Goal: Find specific page/section: Find specific page/section

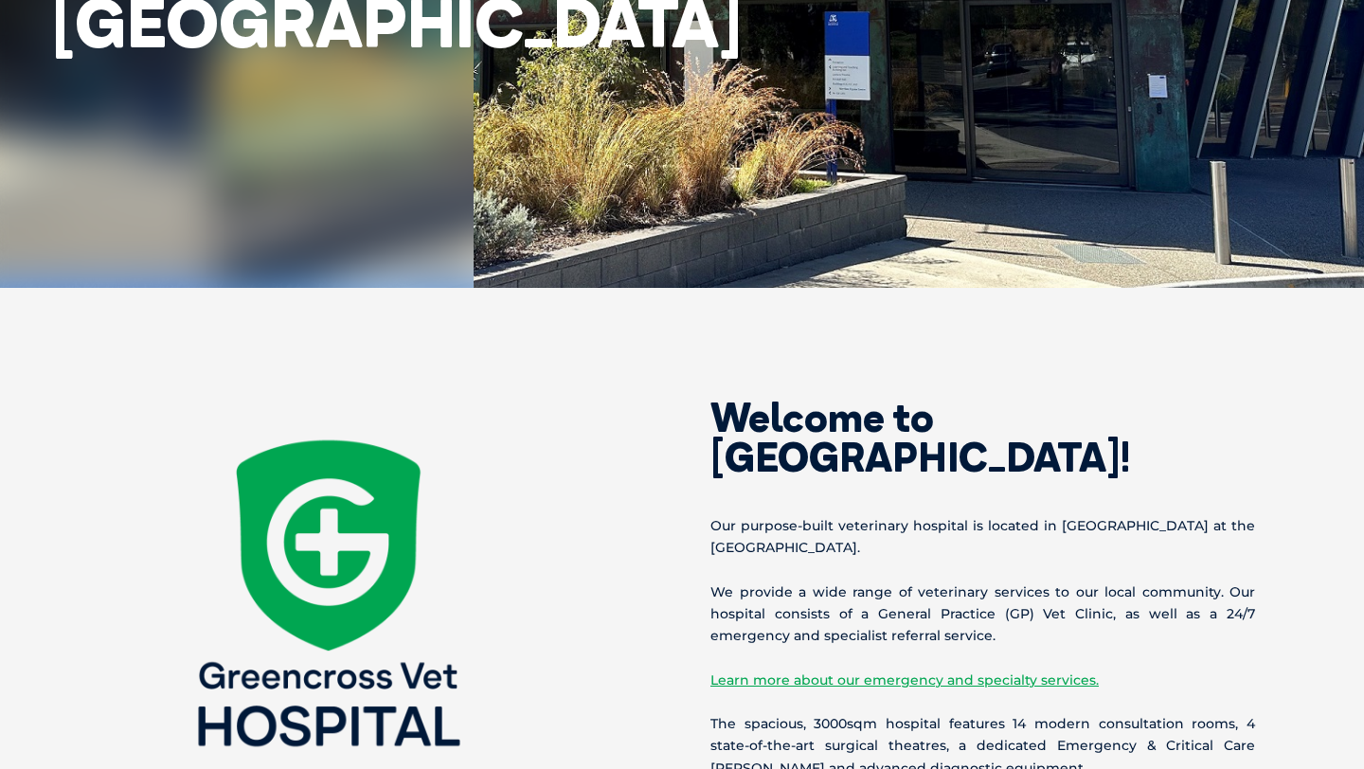
scroll to position [654, 0]
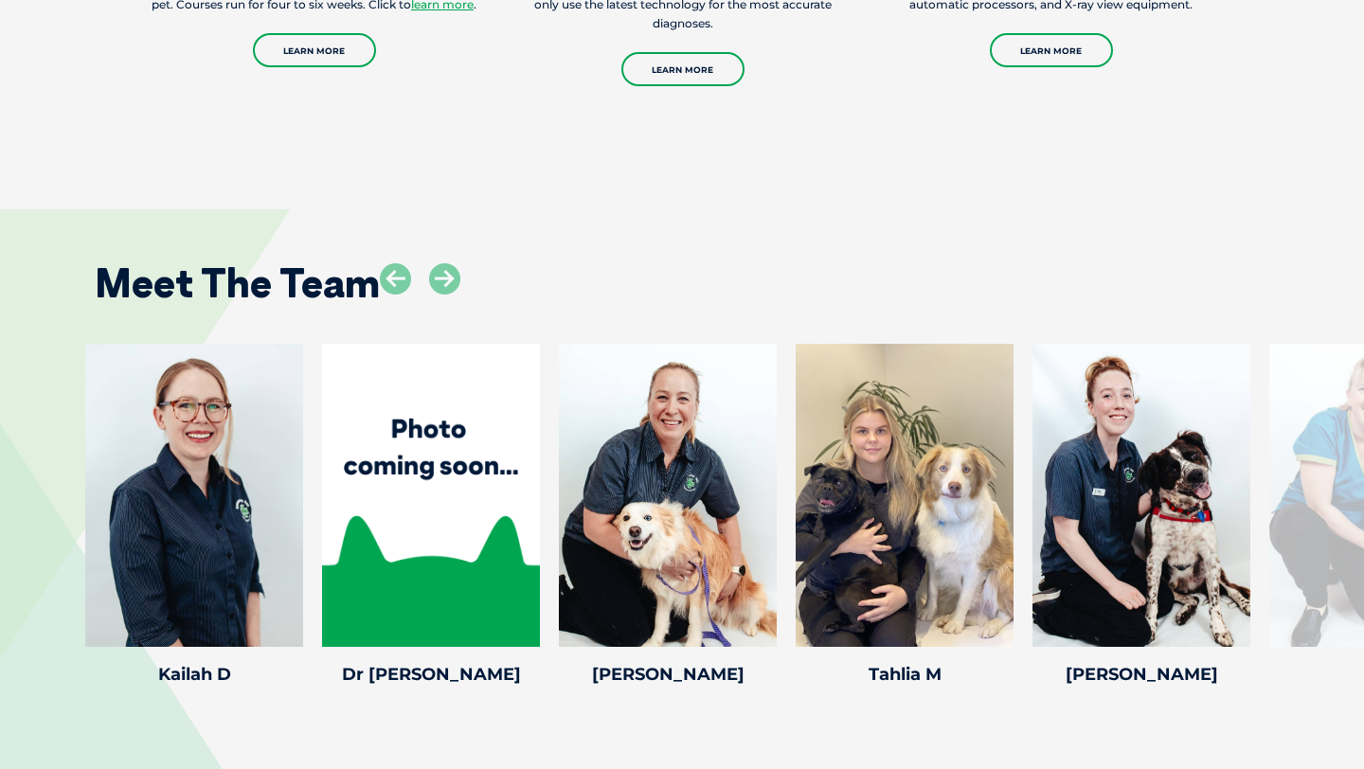
scroll to position [2426, 0]
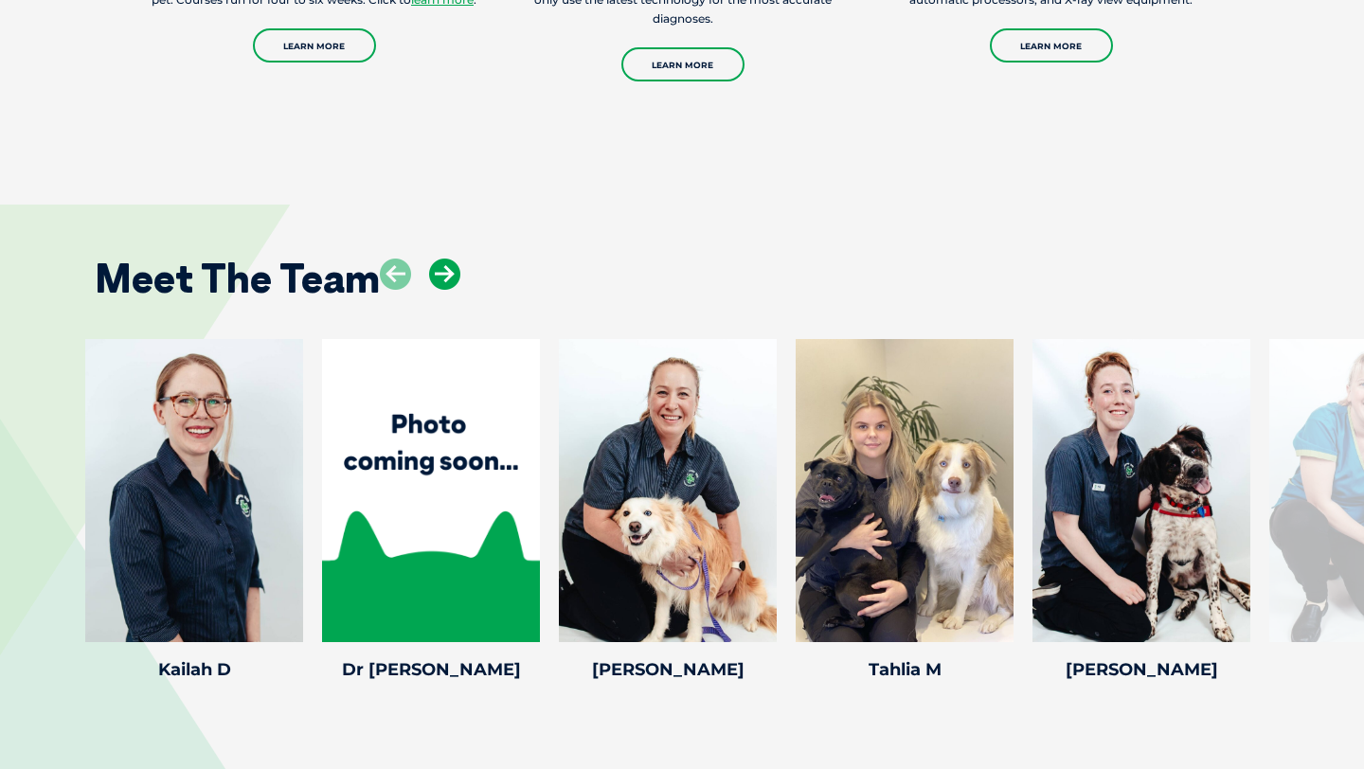
click at [452, 259] on icon at bounding box center [444, 274] width 31 height 31
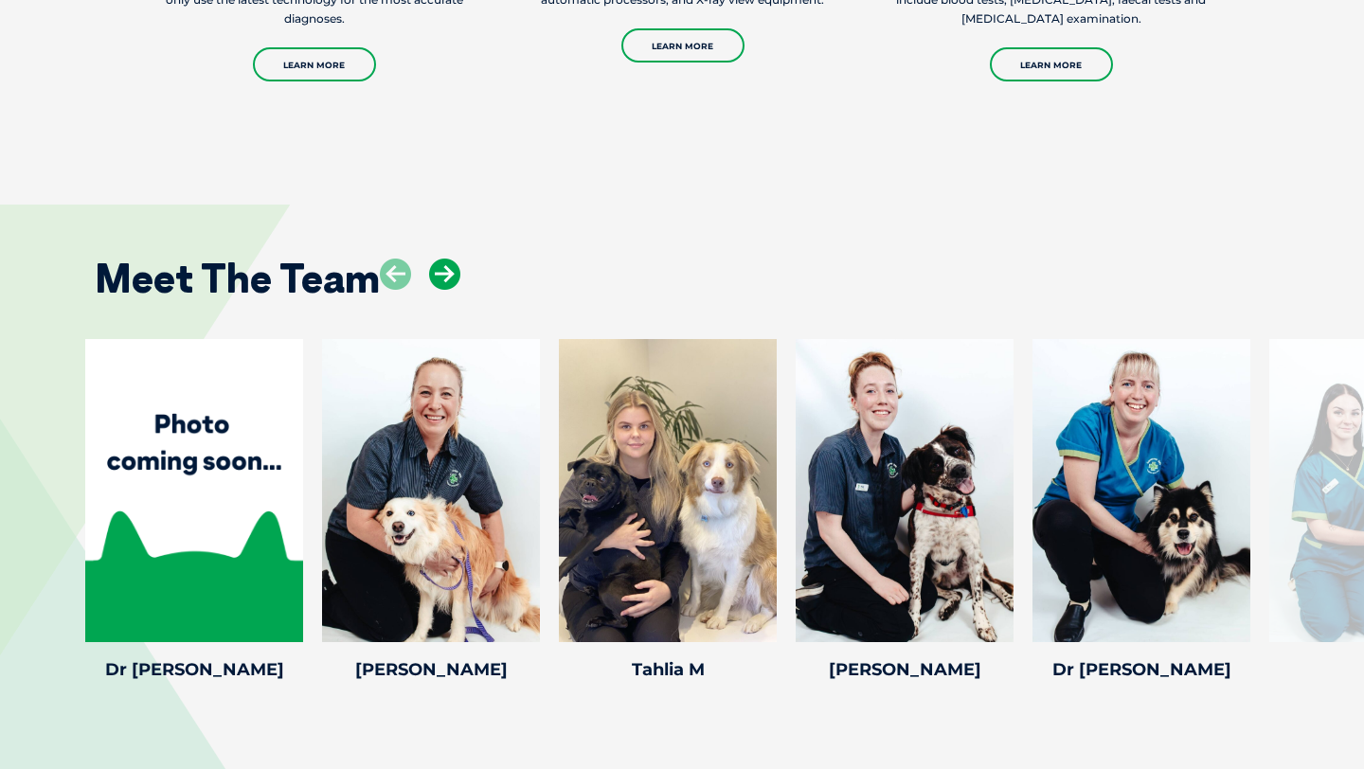
click at [452, 259] on icon at bounding box center [444, 274] width 31 height 31
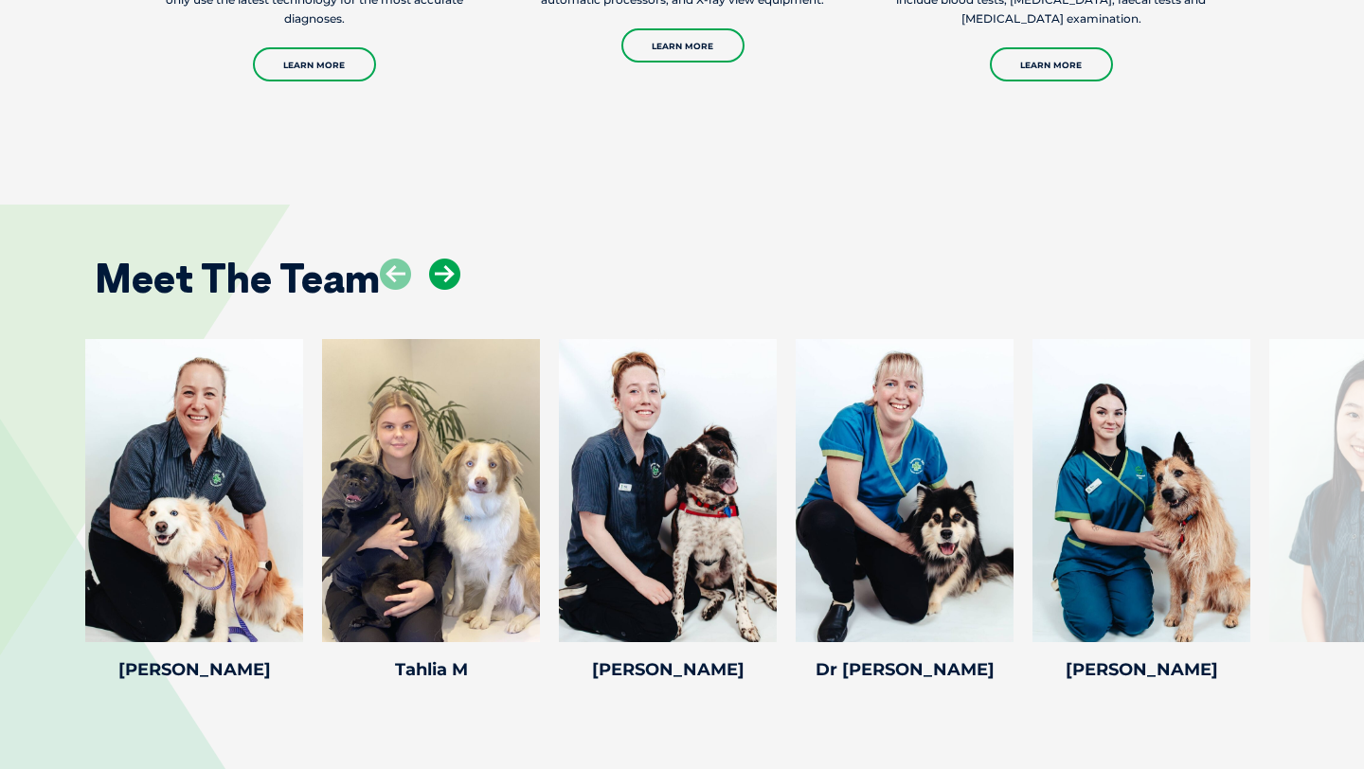
click at [452, 259] on icon at bounding box center [444, 274] width 31 height 31
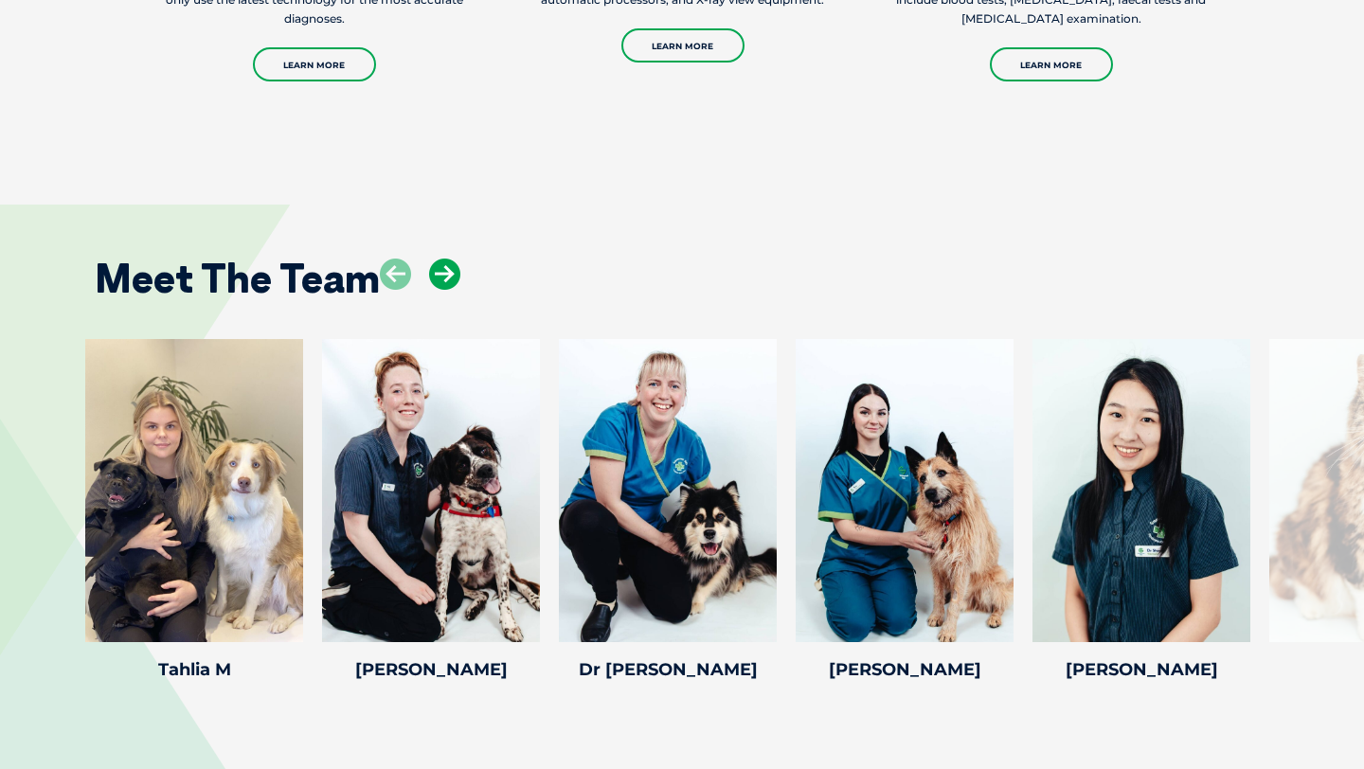
click at [452, 259] on icon at bounding box center [444, 274] width 31 height 31
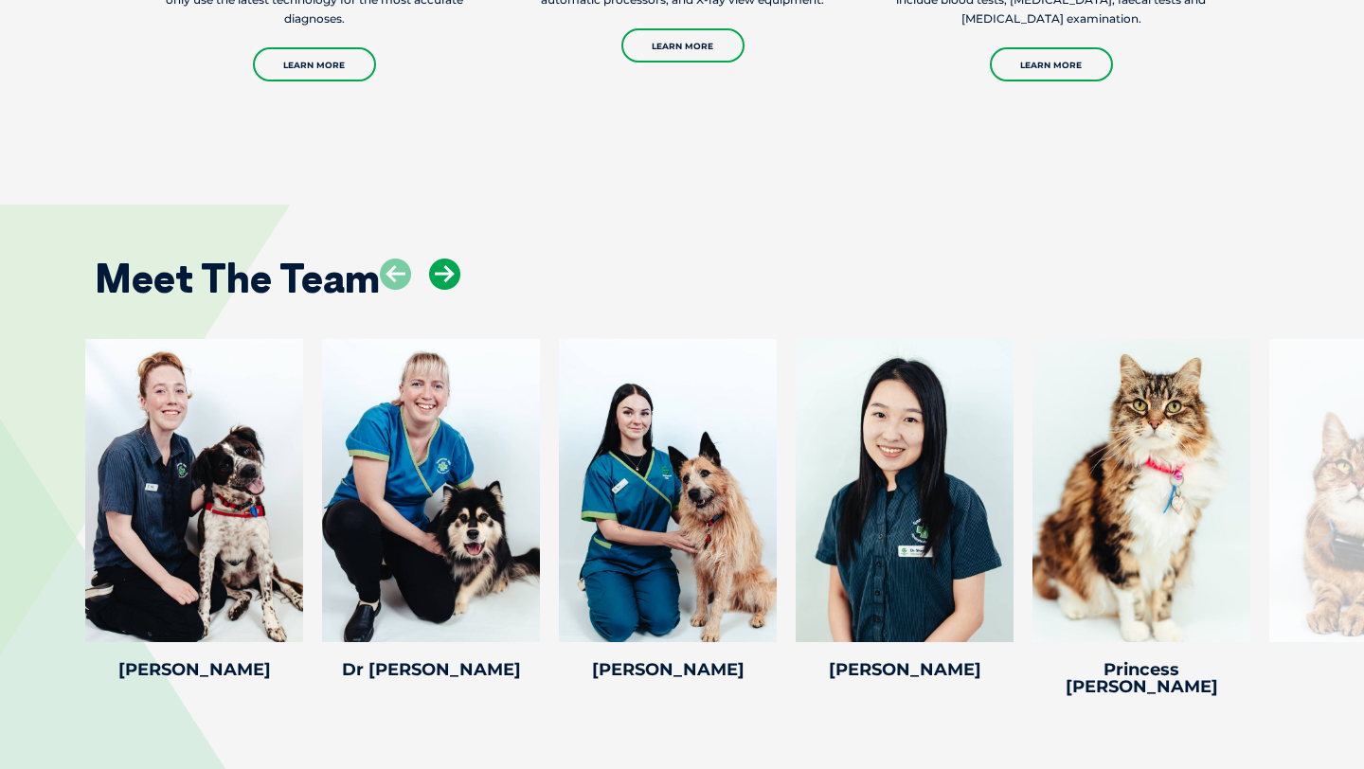
click at [452, 259] on icon at bounding box center [444, 274] width 31 height 31
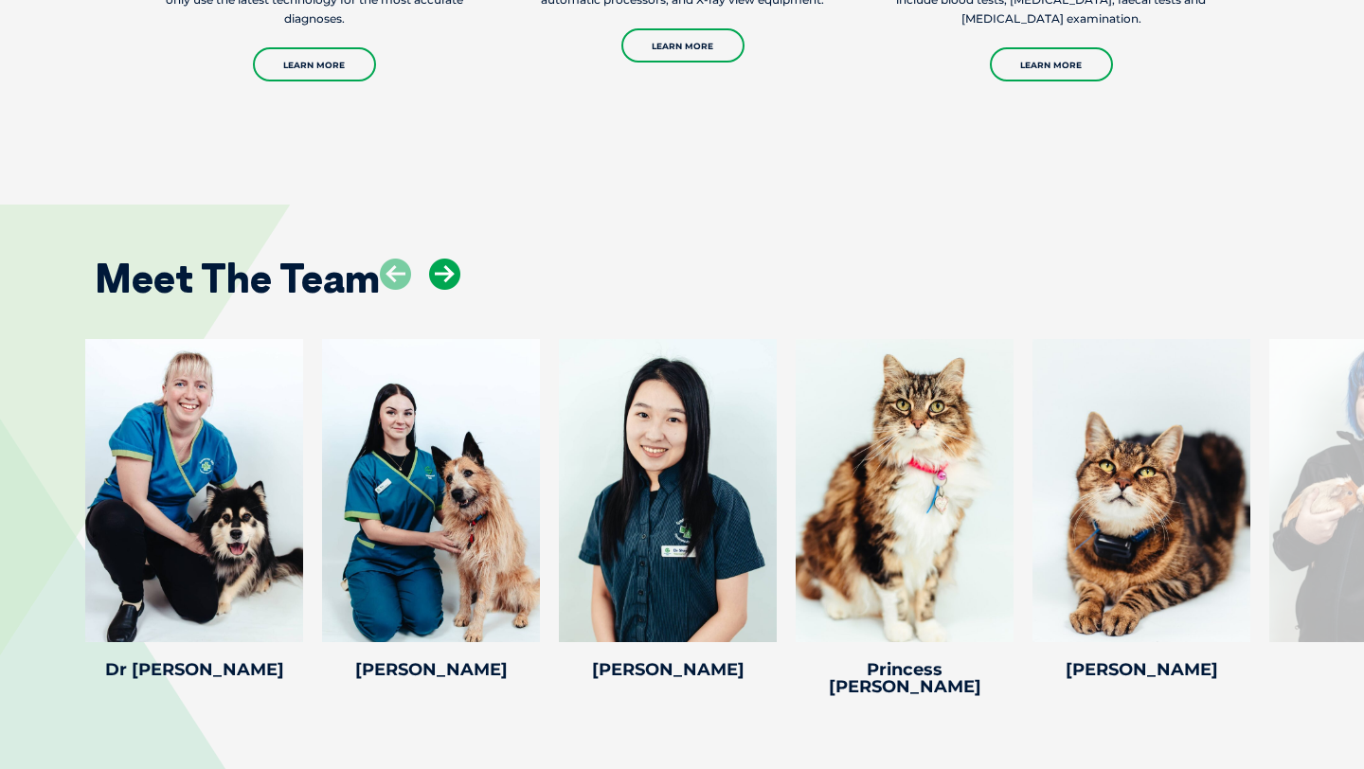
click at [452, 259] on icon at bounding box center [444, 274] width 31 height 31
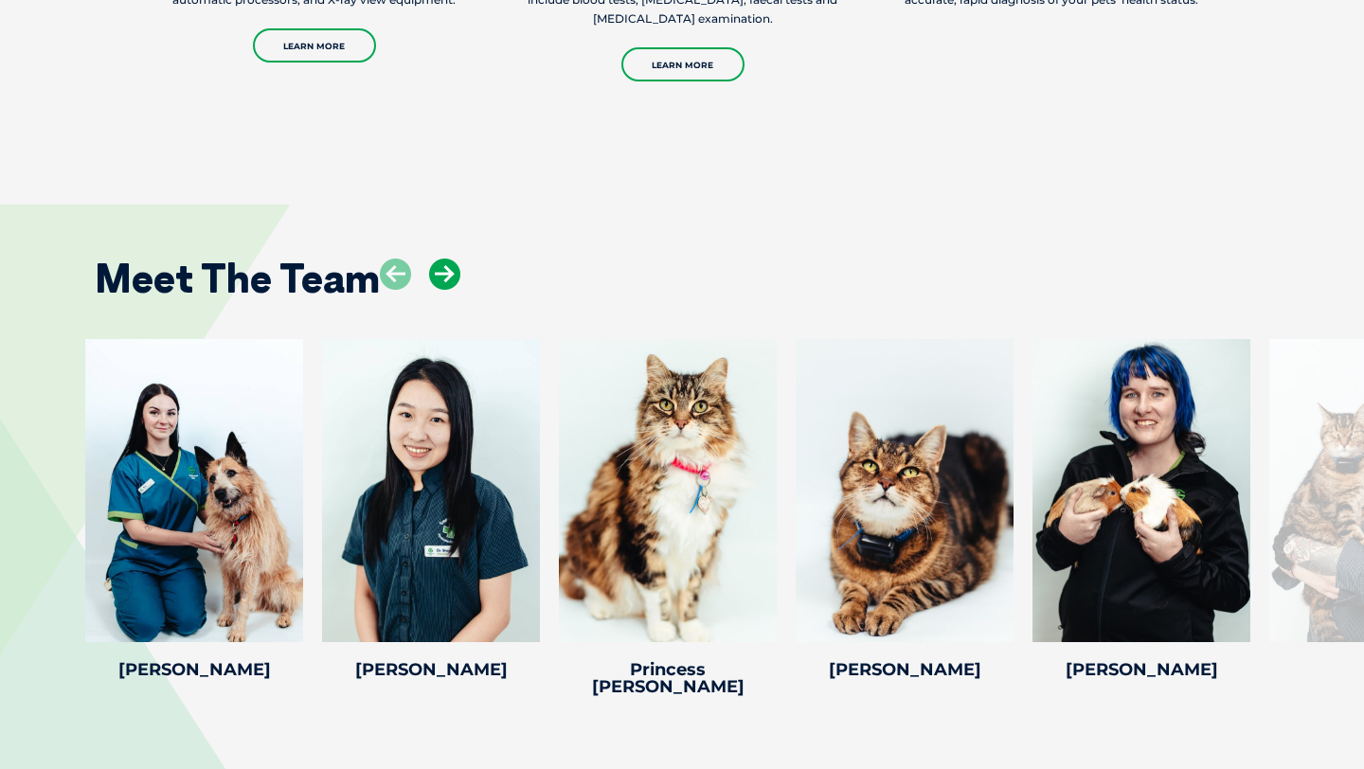
click at [452, 259] on icon at bounding box center [444, 274] width 31 height 31
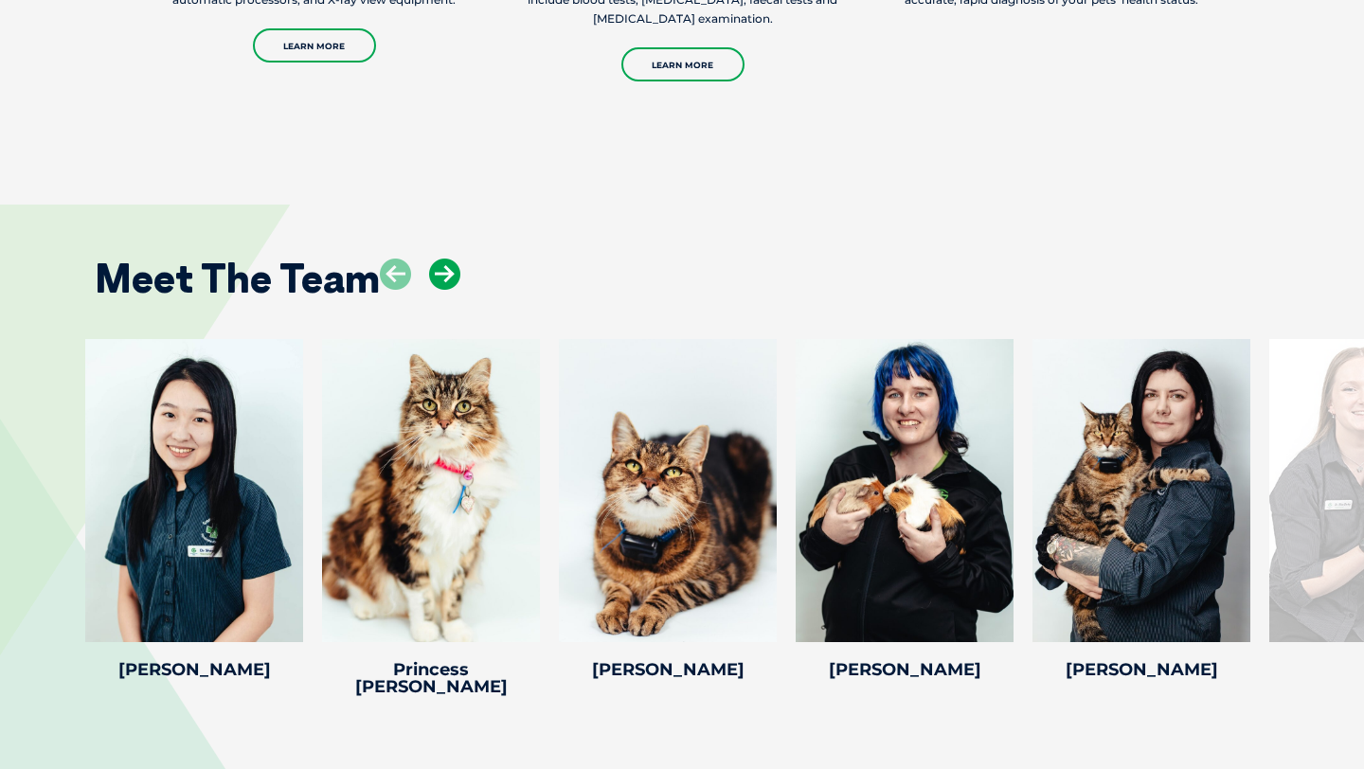
click at [452, 259] on icon at bounding box center [444, 274] width 31 height 31
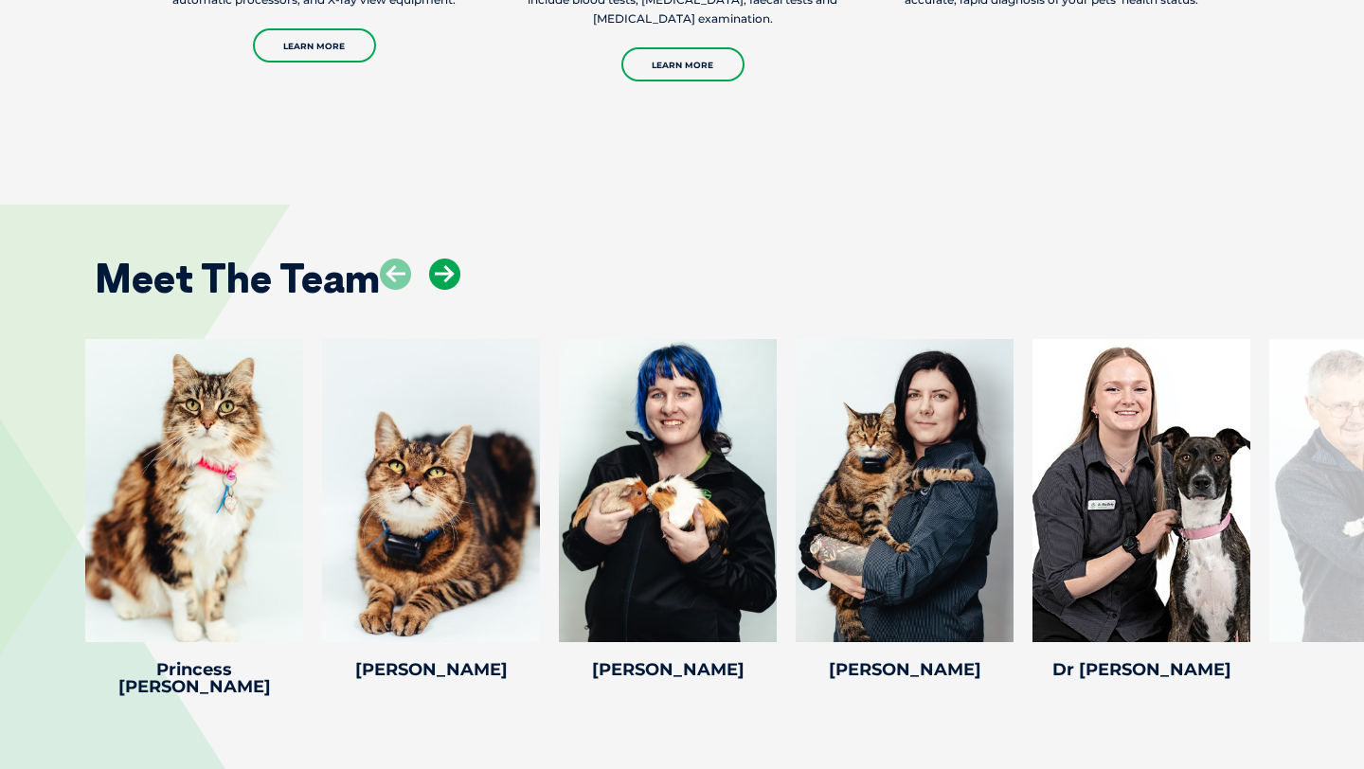
click at [452, 259] on icon at bounding box center [444, 274] width 31 height 31
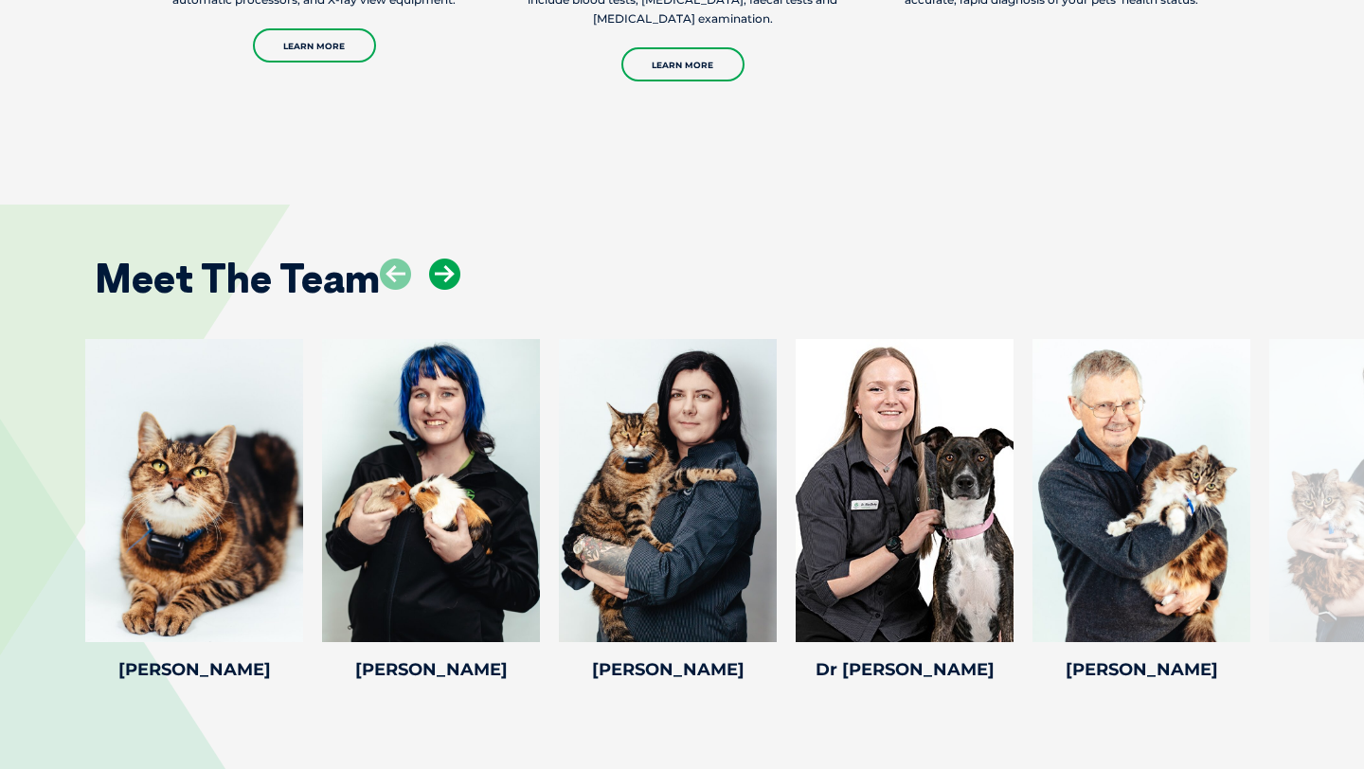
click at [452, 259] on icon at bounding box center [444, 274] width 31 height 31
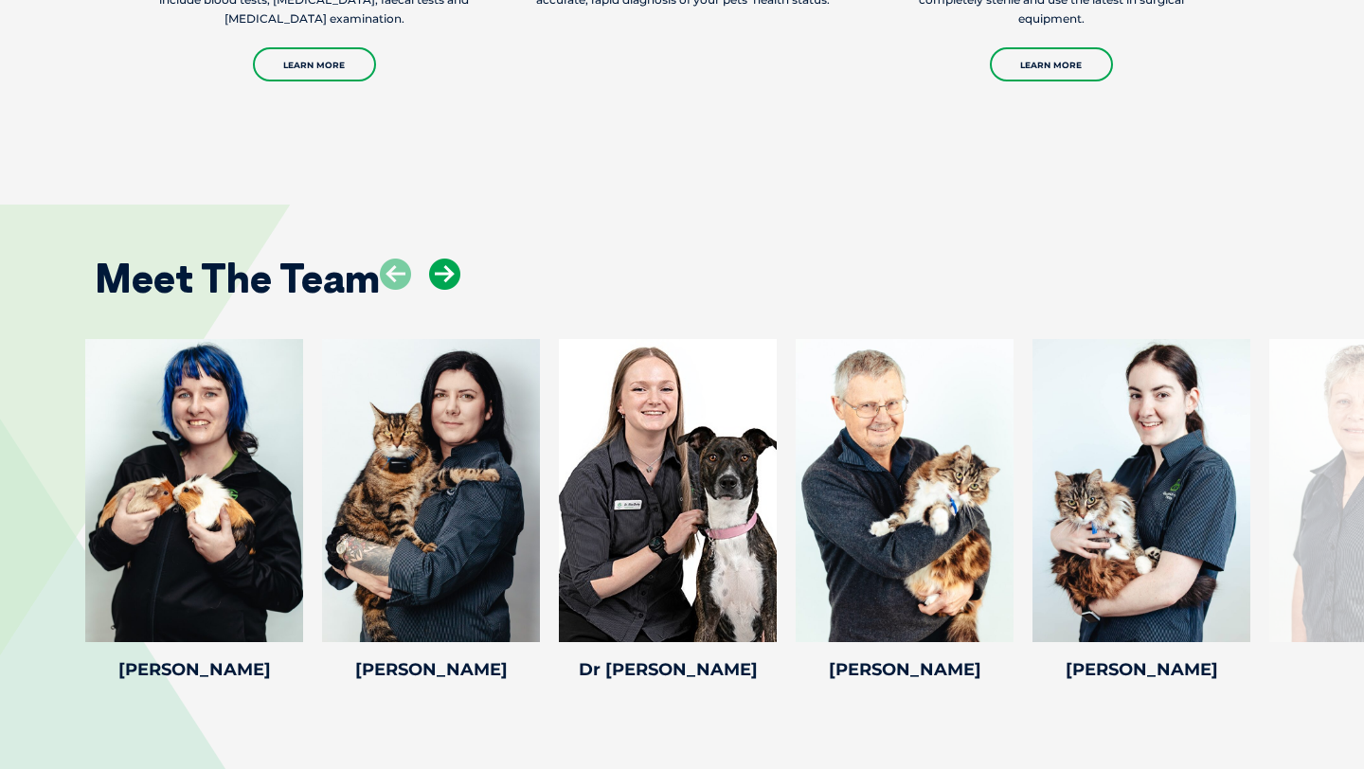
click at [452, 259] on icon at bounding box center [444, 274] width 31 height 31
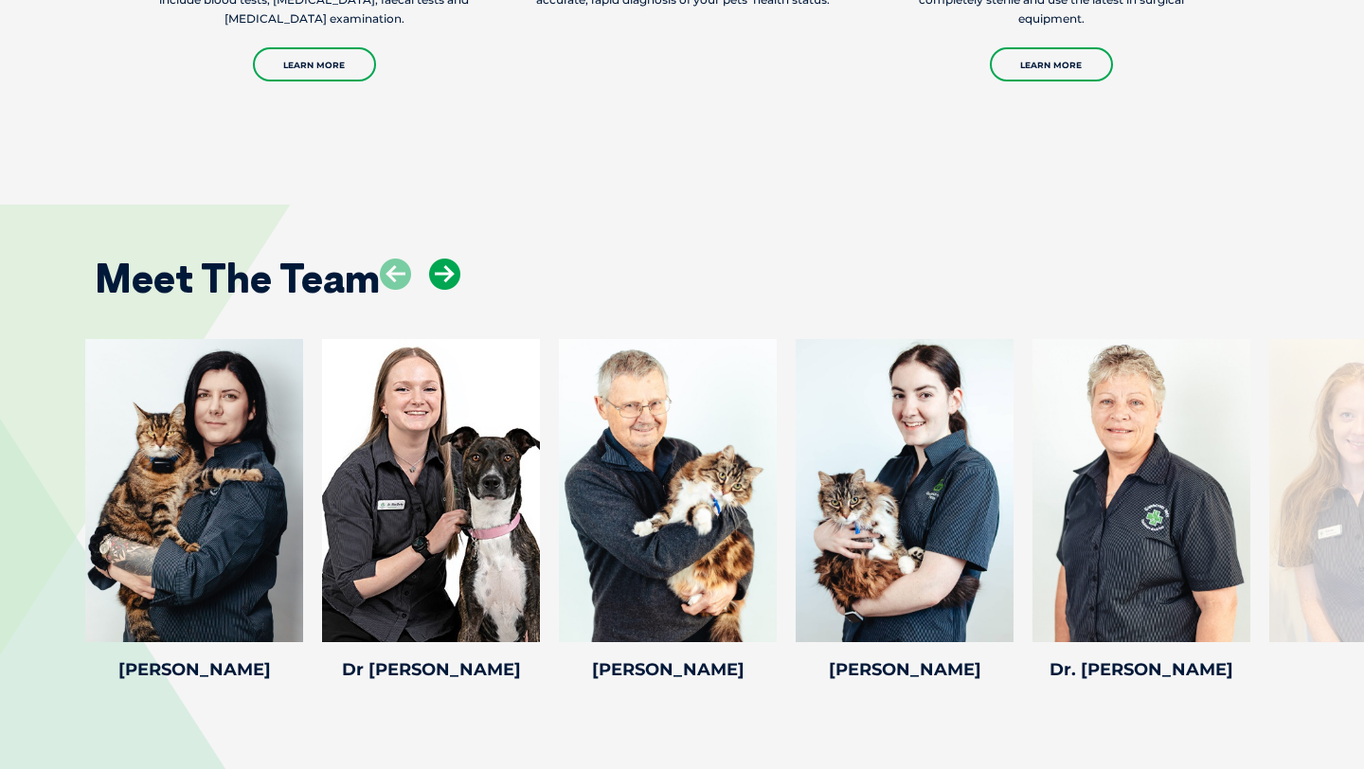
click at [452, 259] on icon at bounding box center [444, 274] width 31 height 31
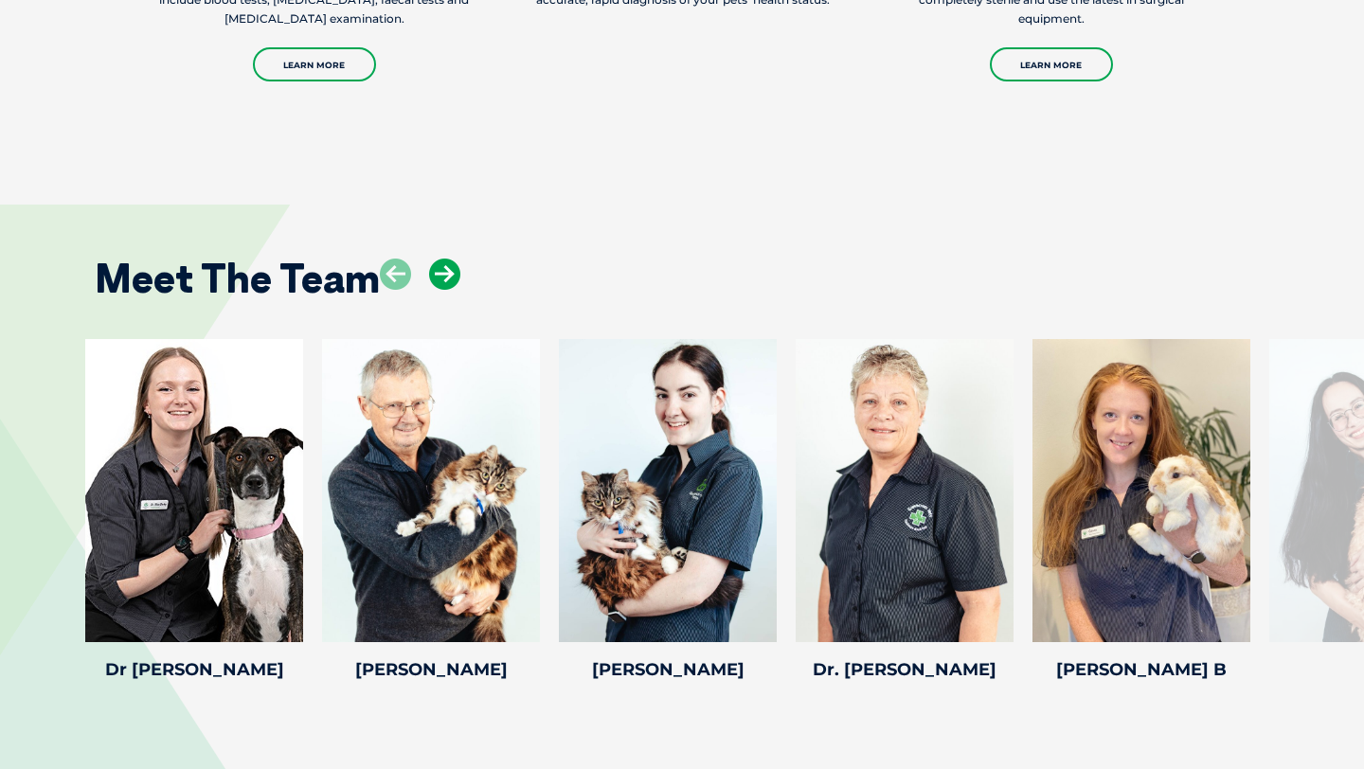
click at [452, 259] on icon at bounding box center [444, 274] width 31 height 31
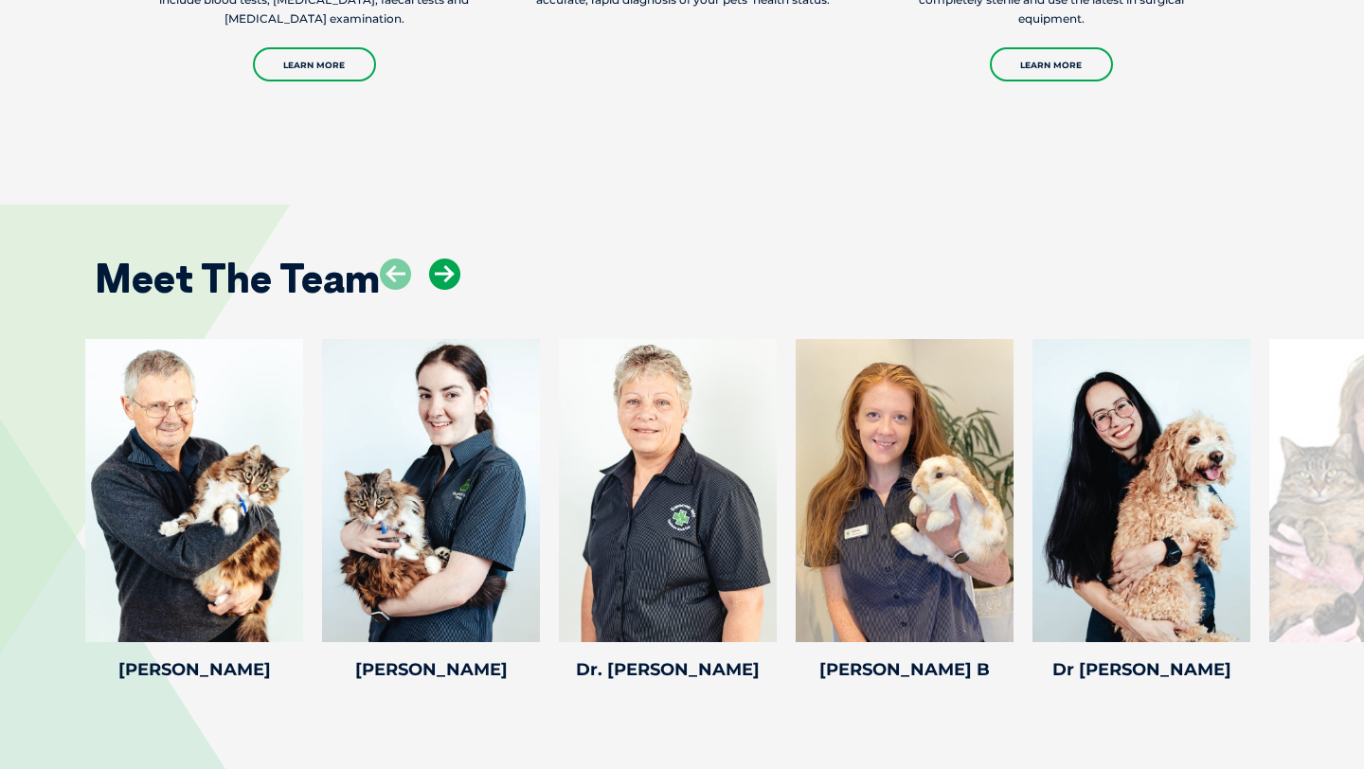
click at [452, 259] on icon at bounding box center [444, 274] width 31 height 31
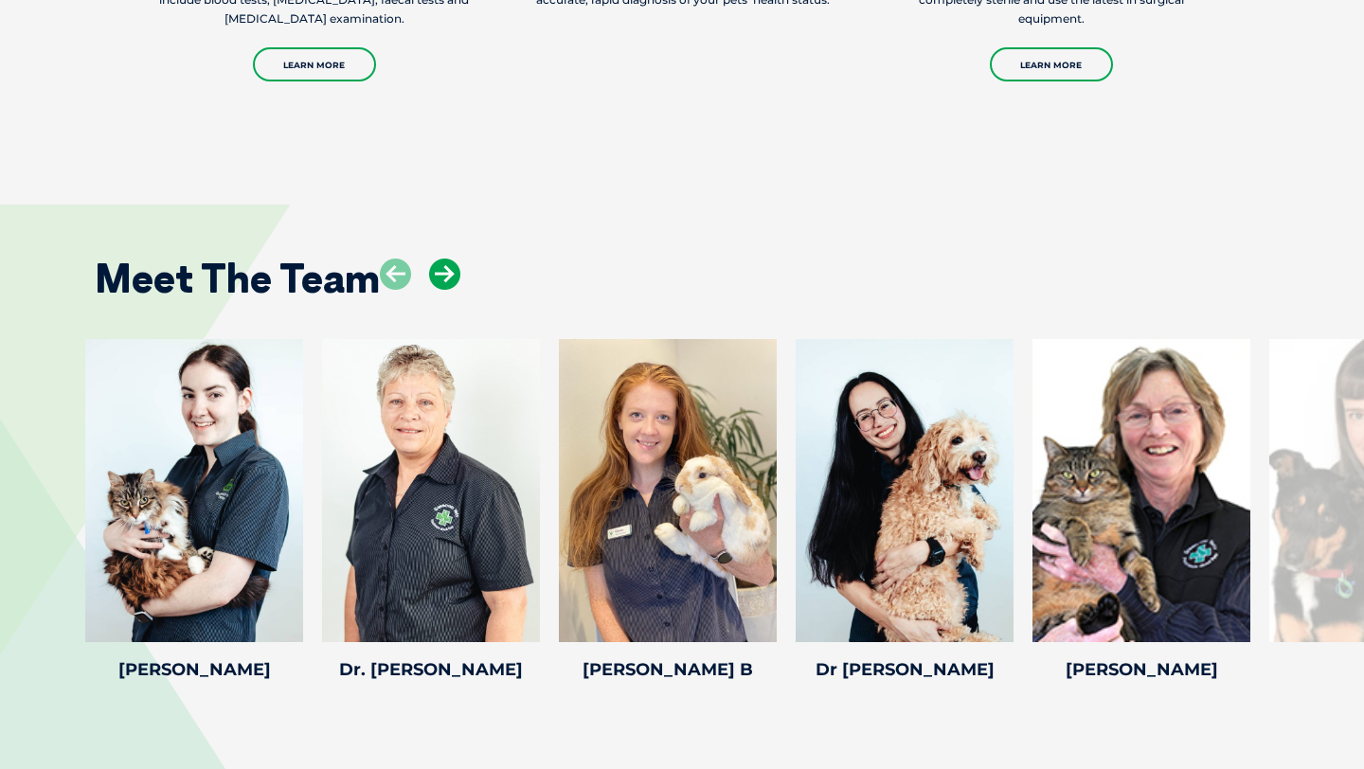
click at [452, 259] on icon at bounding box center [444, 274] width 31 height 31
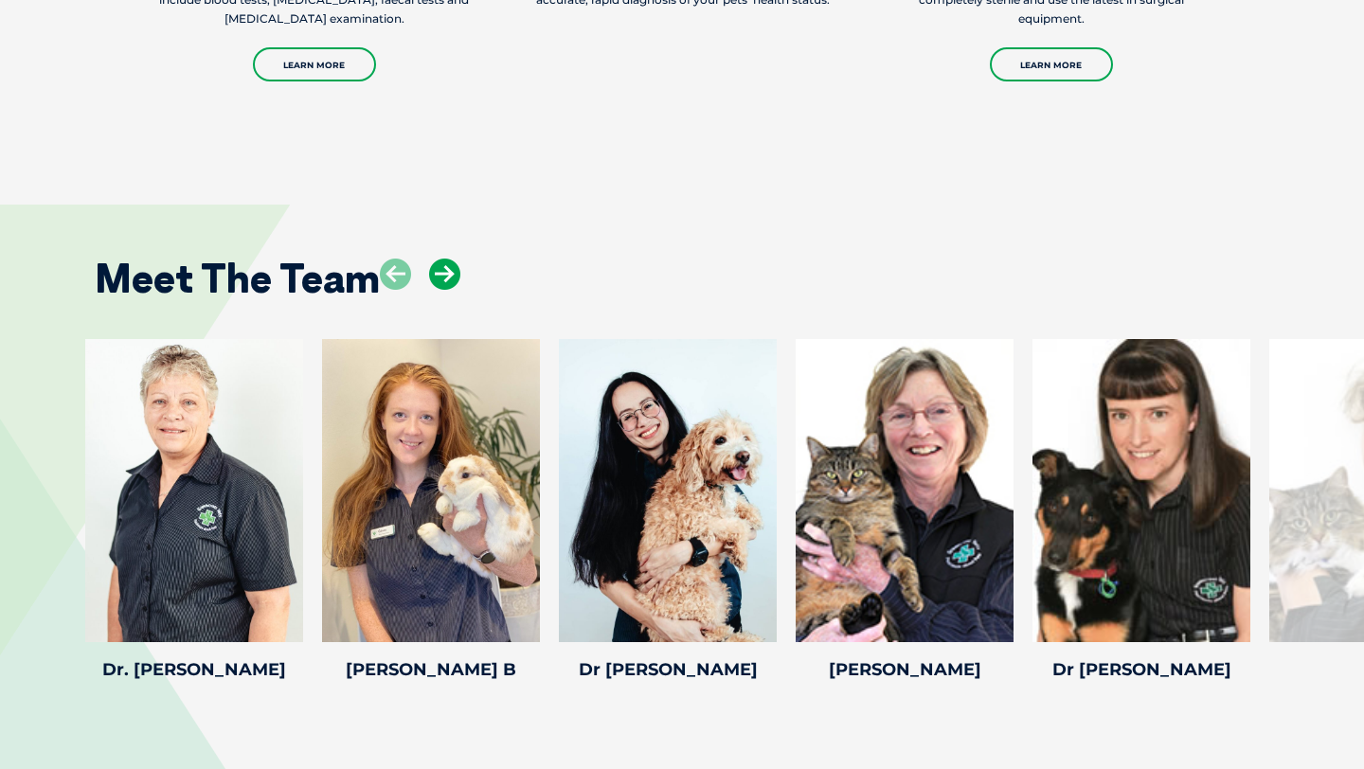
click at [452, 259] on icon at bounding box center [444, 274] width 31 height 31
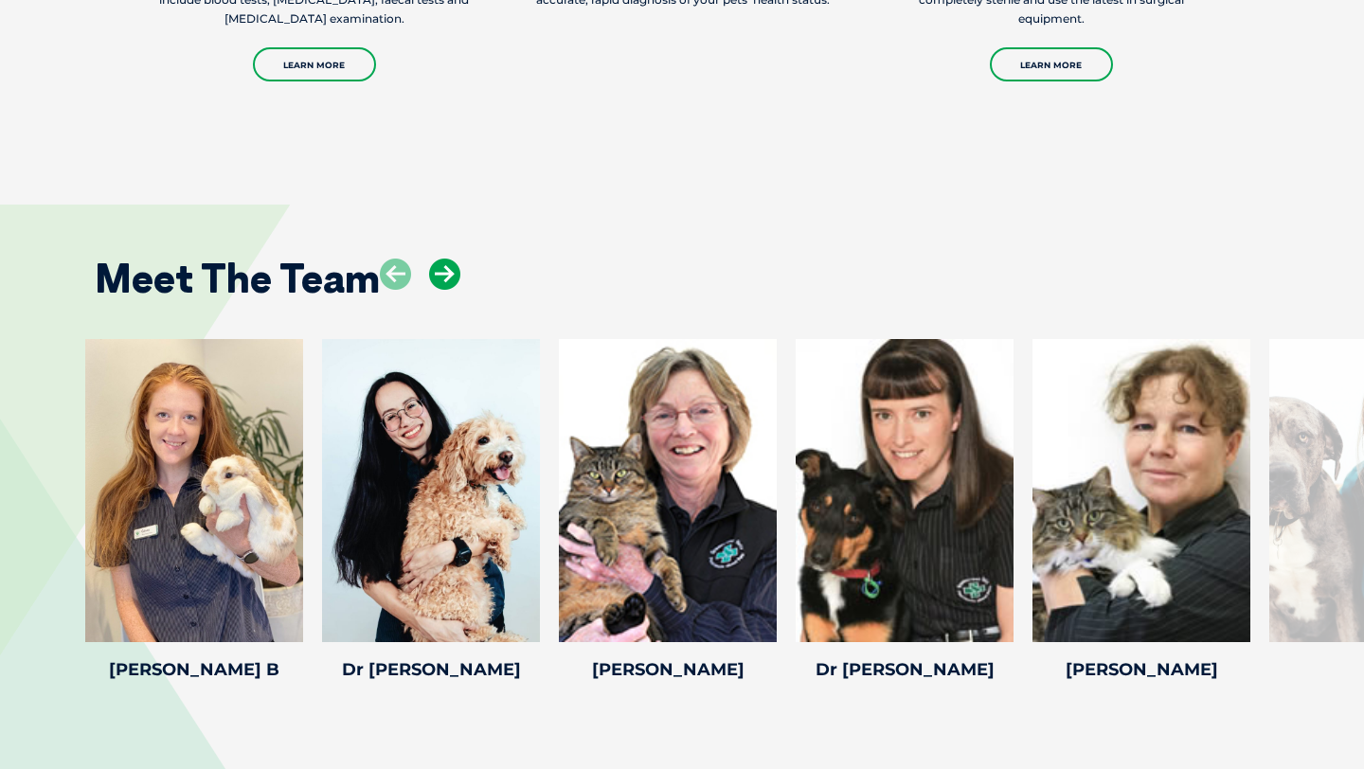
click at [452, 259] on icon at bounding box center [444, 274] width 31 height 31
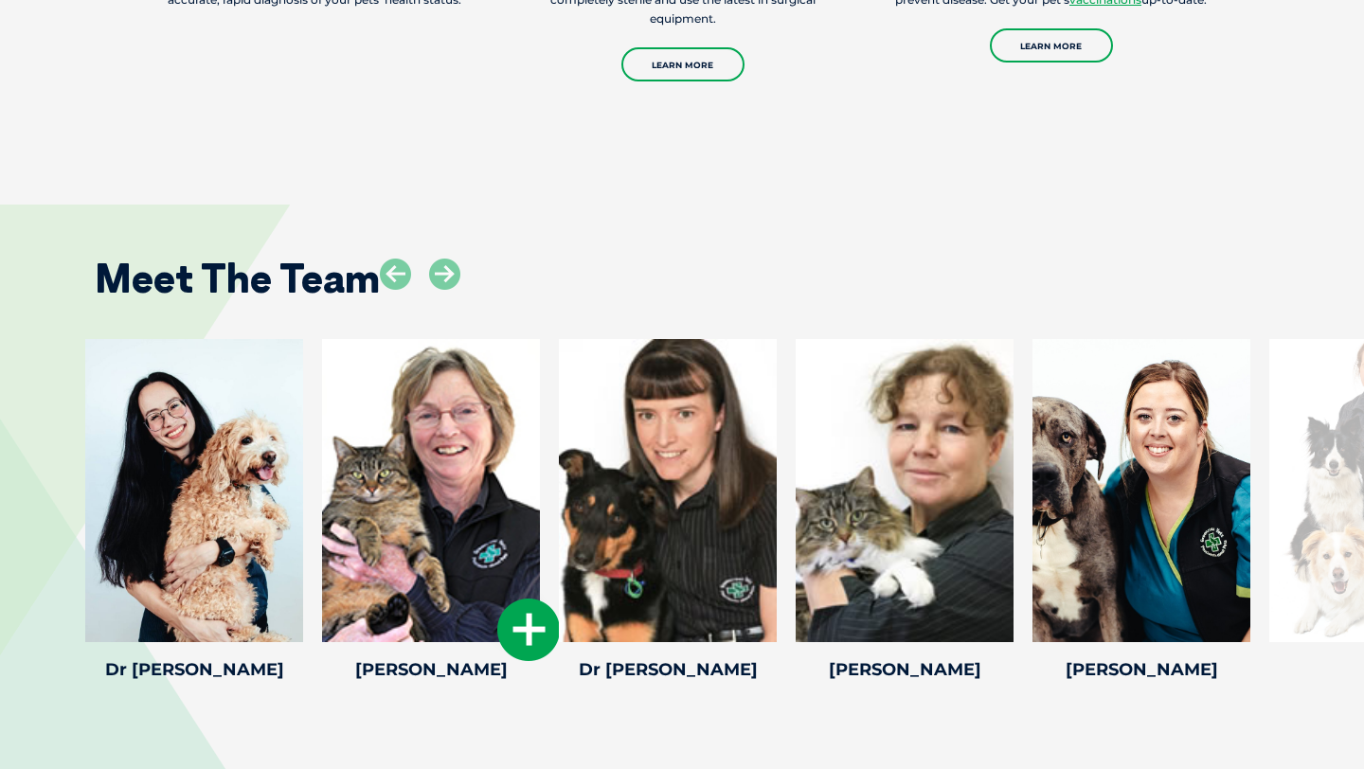
click at [475, 407] on div at bounding box center [431, 490] width 218 height 303
click at [444, 431] on div at bounding box center [431, 490] width 218 height 303
click at [534, 599] on icon at bounding box center [528, 630] width 63 height 63
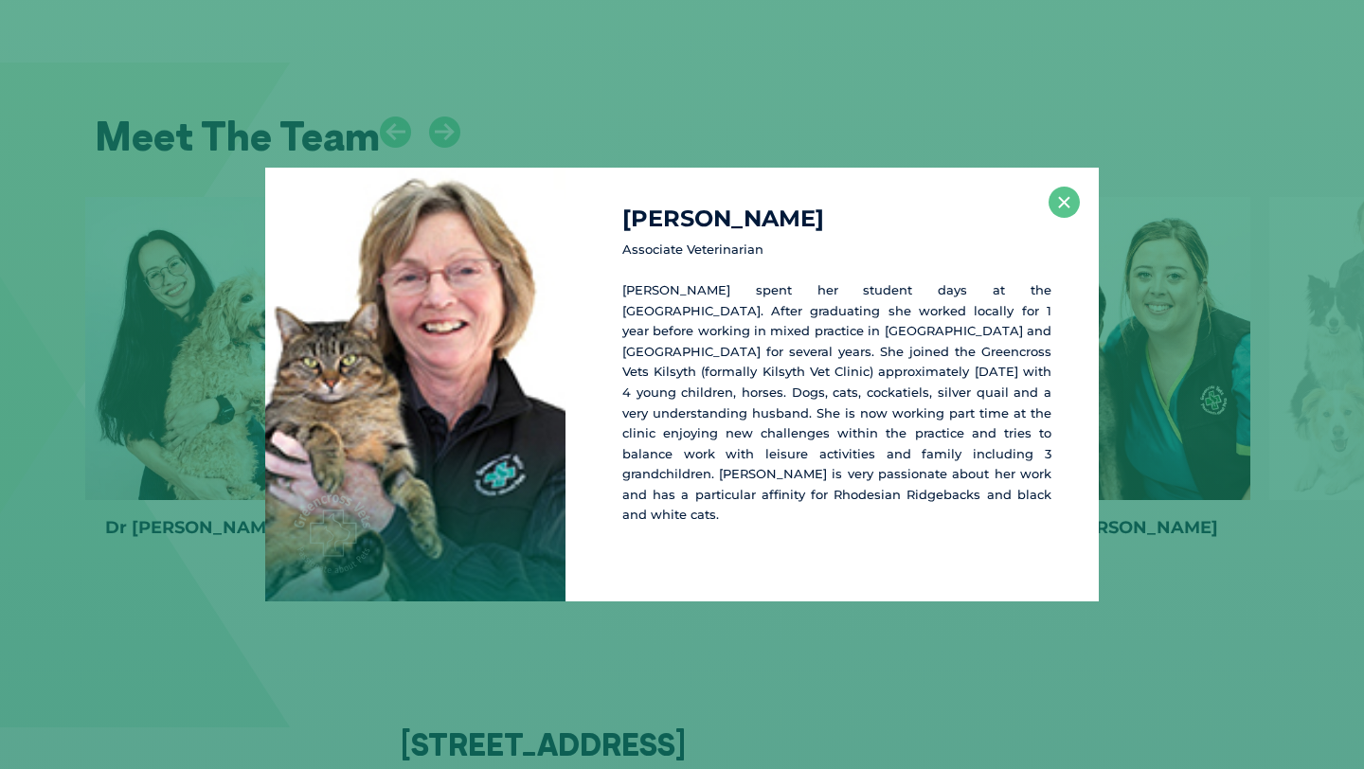
scroll to position [2569, 0]
click at [1062, 212] on button "×" at bounding box center [1064, 202] width 31 height 31
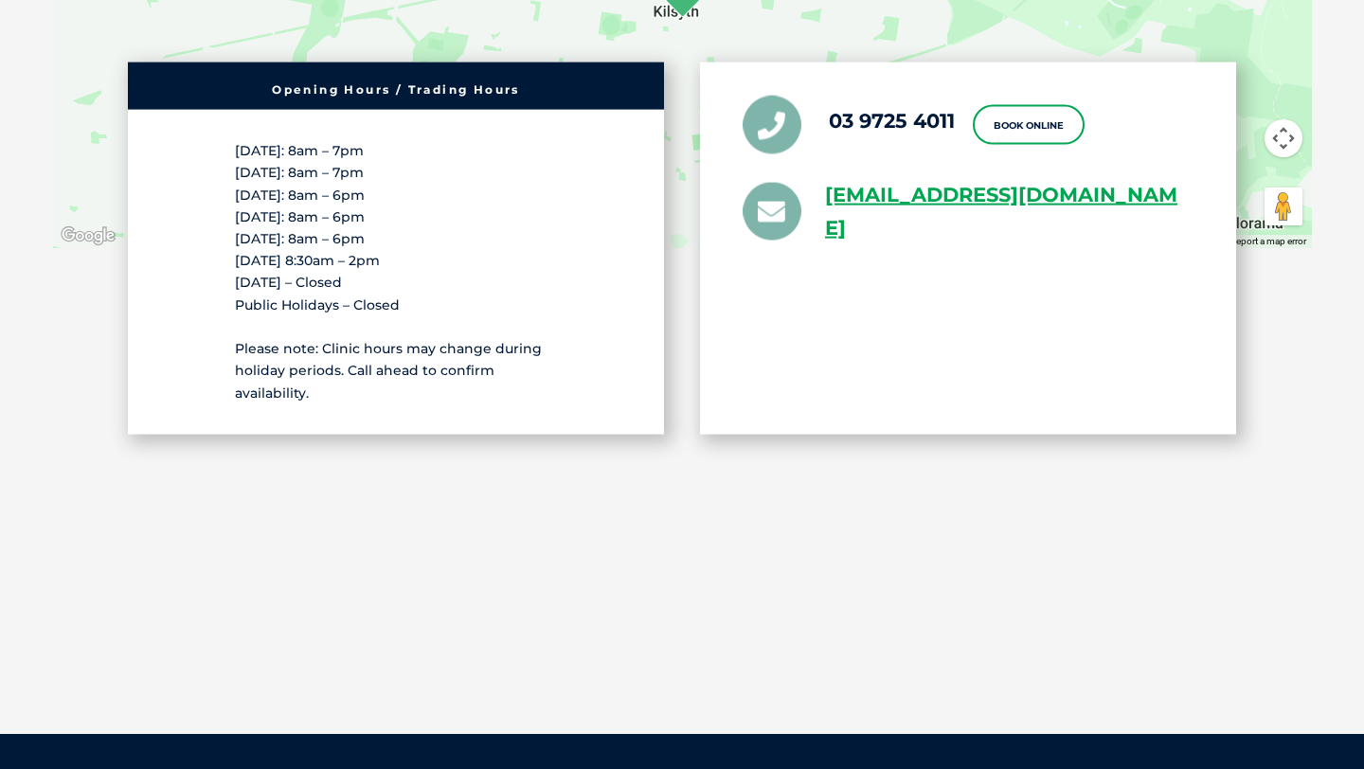
scroll to position [3554, 0]
